Goal: Find contact information: Find contact information

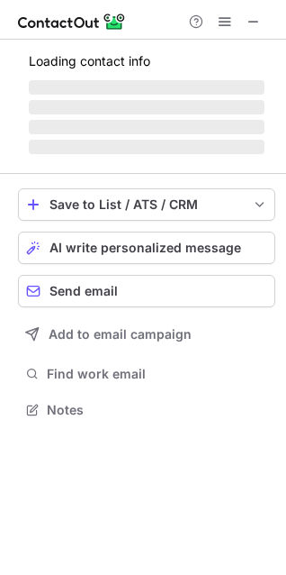
scroll to position [437, 286]
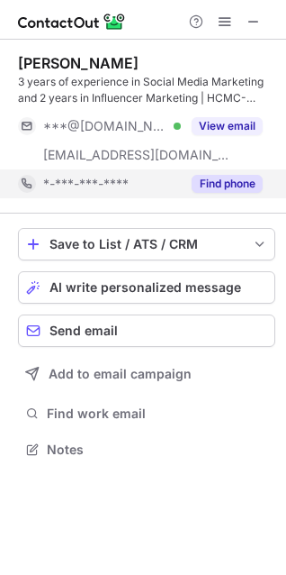
click at [241, 181] on button "Find phone" at bounding box center [227, 184] width 71 height 18
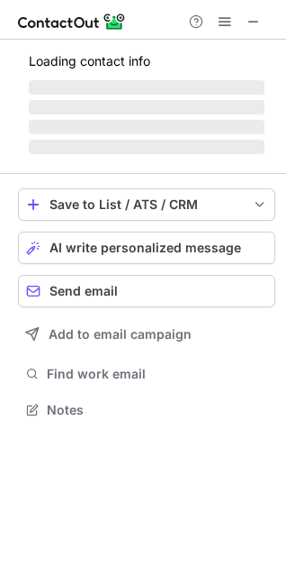
scroll to position [408, 286]
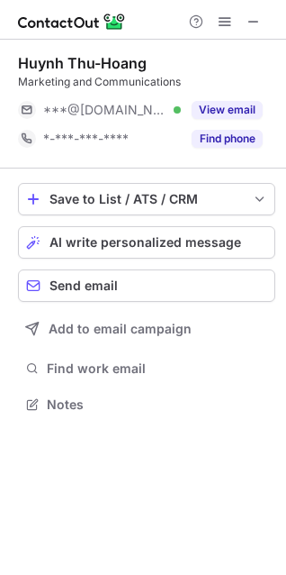
scroll to position [392, 286]
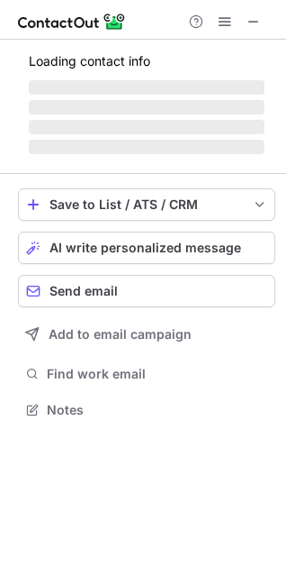
scroll to position [421, 286]
